Goal: Task Accomplishment & Management: Use online tool/utility

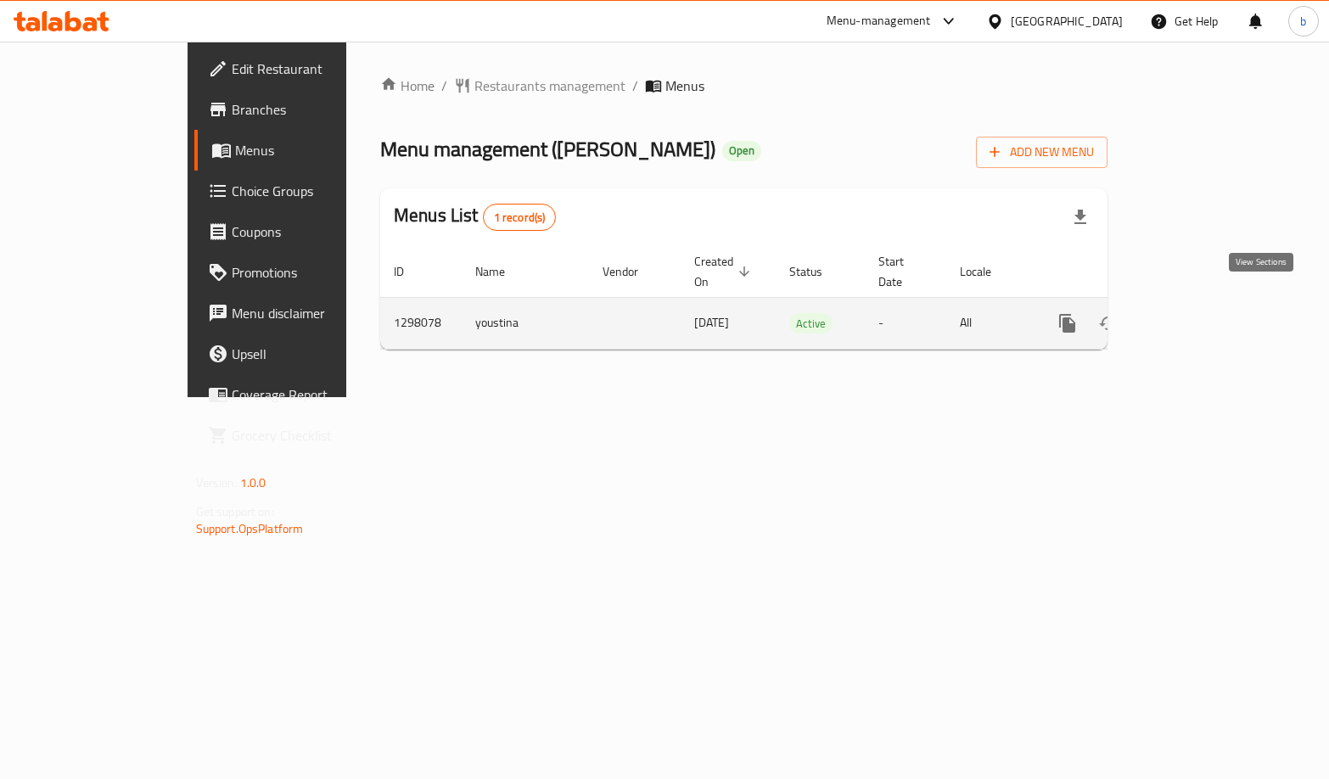
click at [1198, 316] on icon "enhanced table" at bounding box center [1190, 323] width 15 height 15
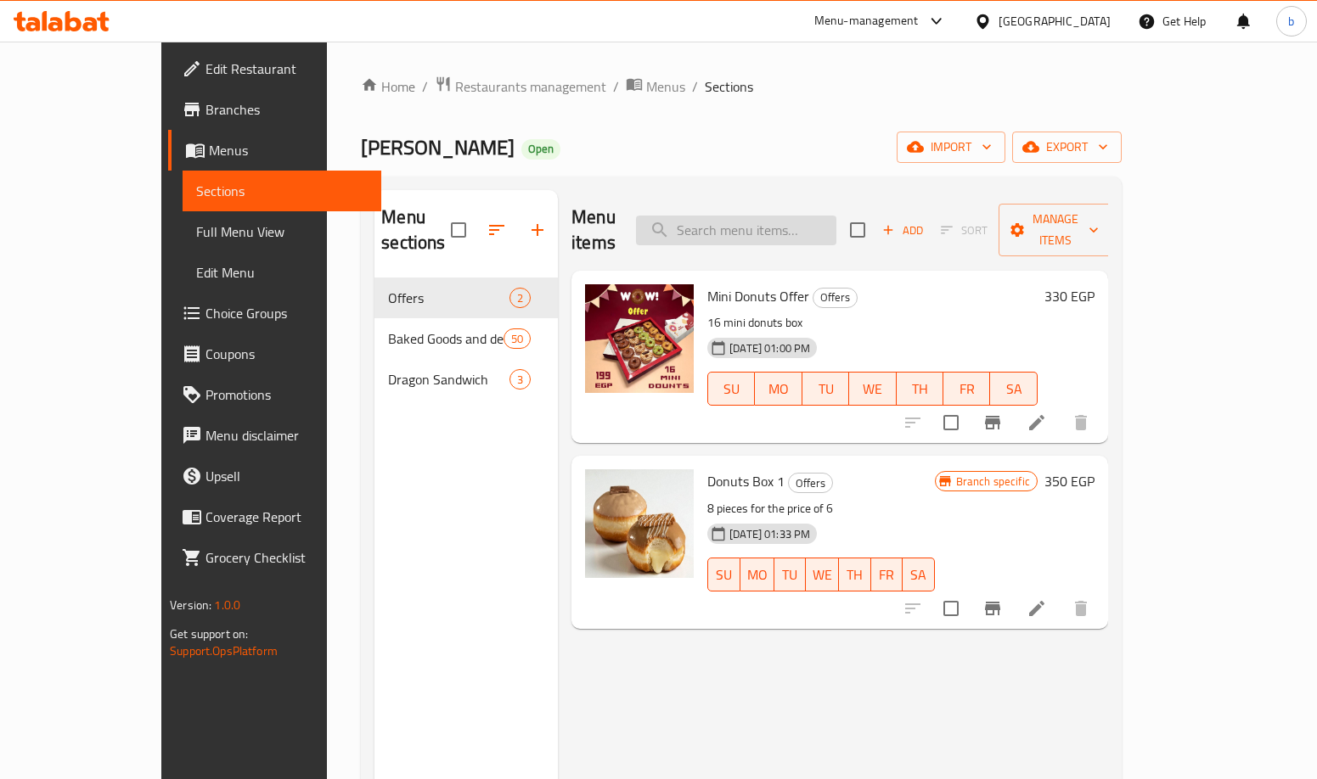
click at [776, 227] on input "search" at bounding box center [736, 231] width 200 height 30
click at [209, 150] on span "Menus" at bounding box center [288, 150] width 159 height 20
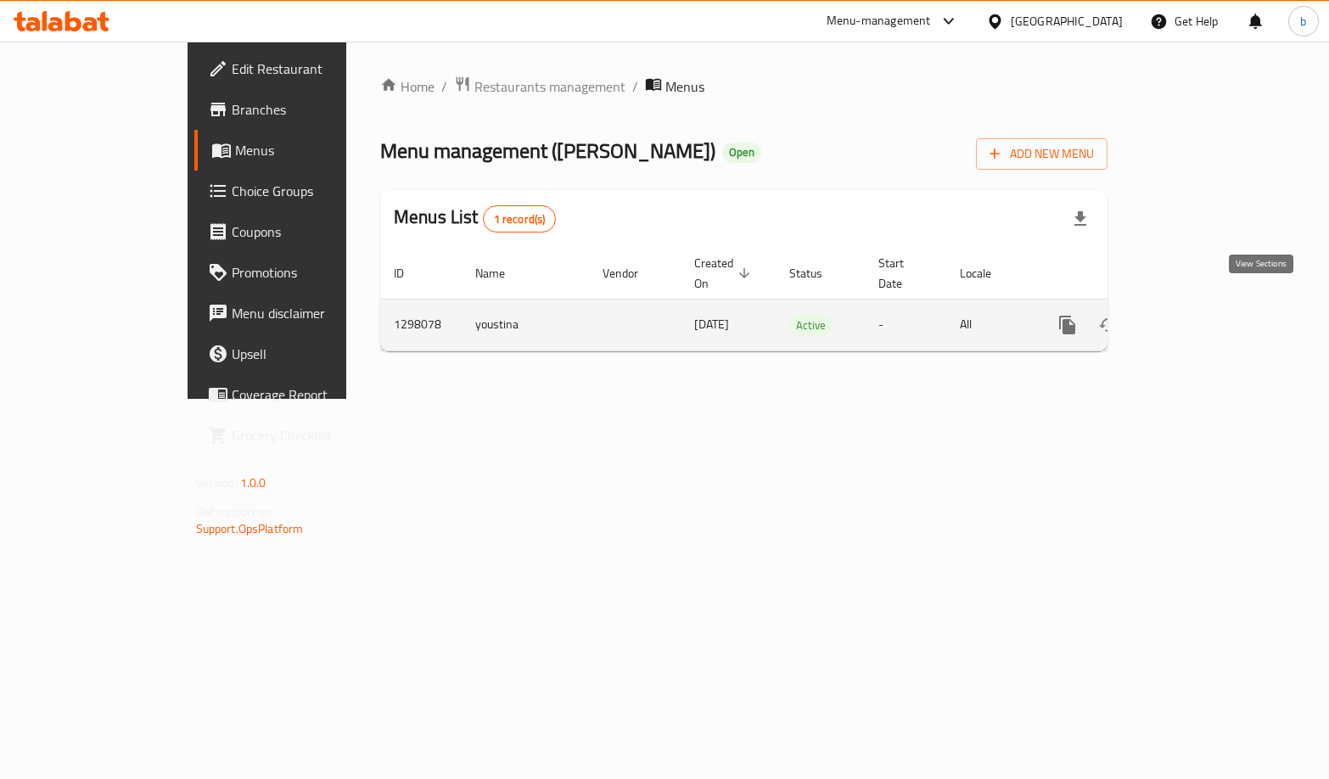
click at [1200, 315] on icon "enhanced table" at bounding box center [1190, 325] width 20 height 20
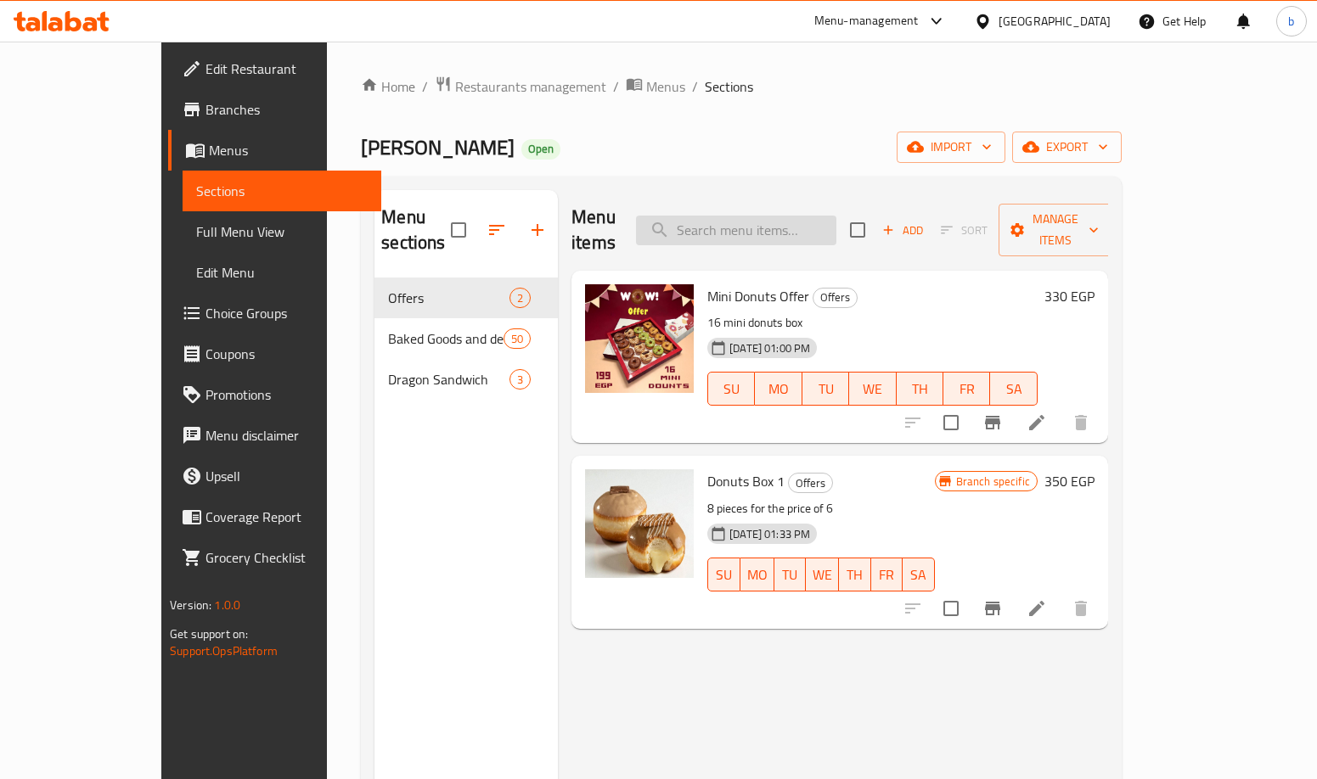
click at [744, 218] on input "search" at bounding box center [736, 231] width 200 height 30
paste input "Pan Swiss"
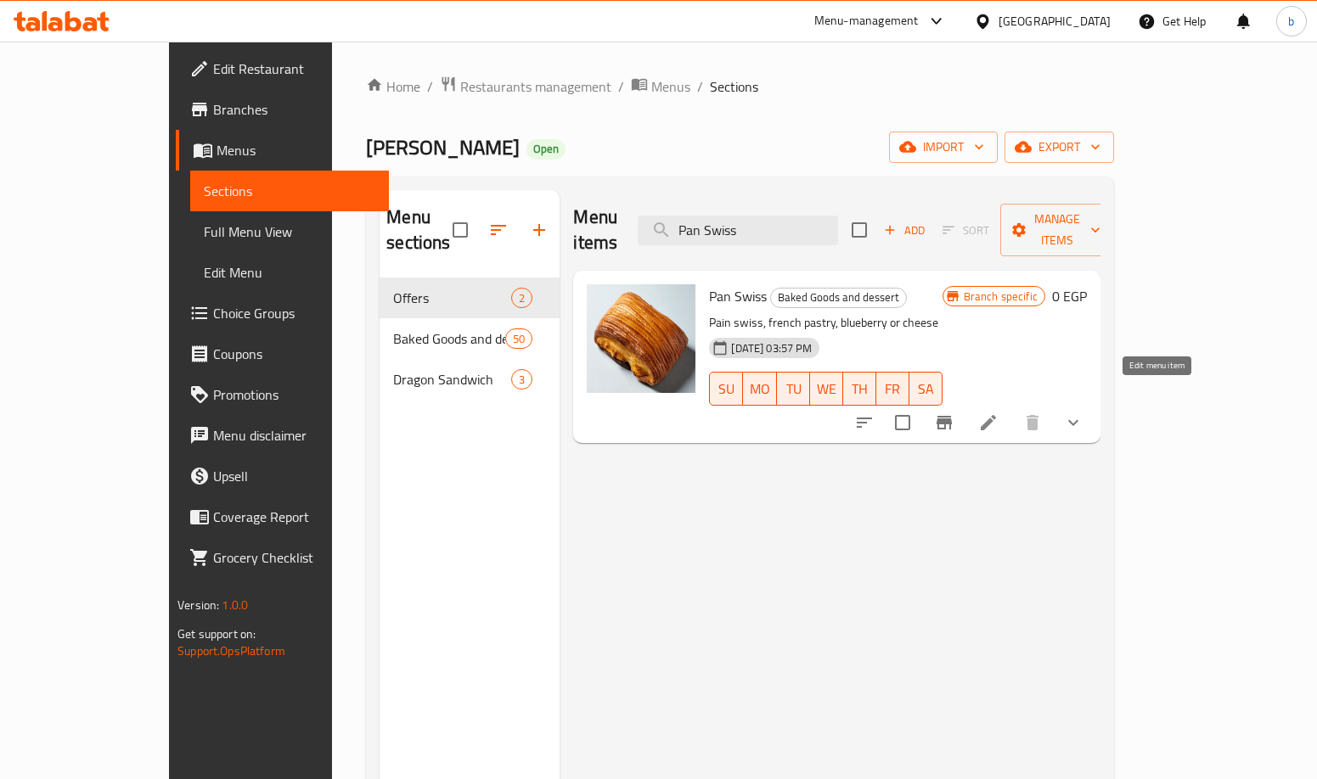
type input "Pan Swiss"
click at [998, 413] on icon at bounding box center [988, 423] width 20 height 20
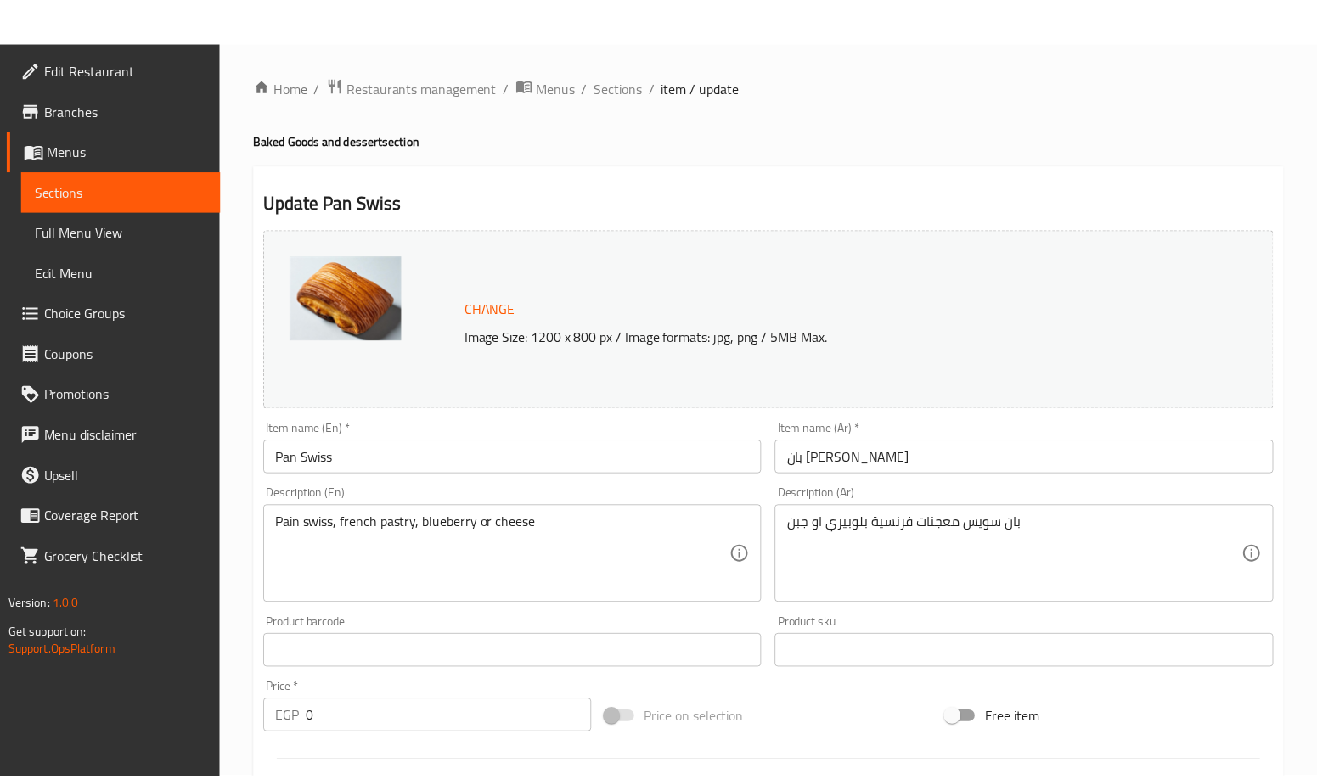
scroll to position [532, 0]
